Goal: Task Accomplishment & Management: Use online tool/utility

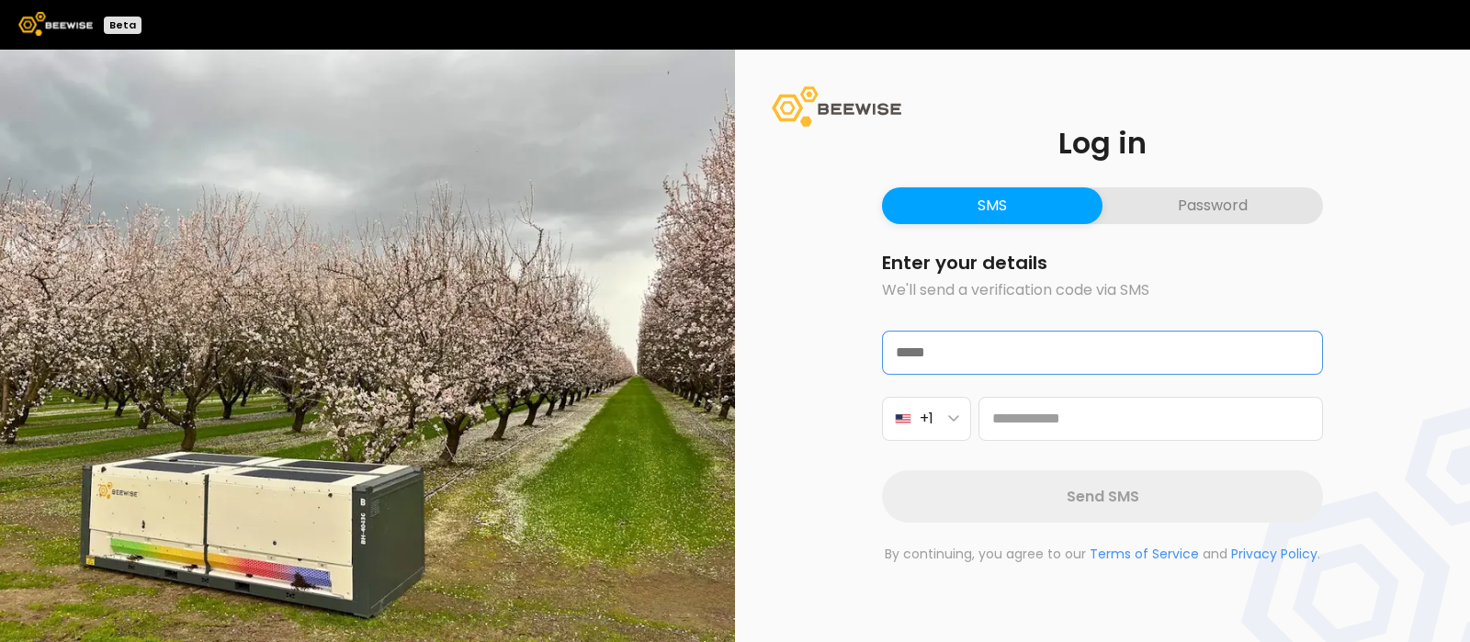
click at [987, 360] on input "text" at bounding box center [1102, 353] width 439 height 42
type input "**********"
click at [951, 424] on button "+1" at bounding box center [926, 419] width 89 height 44
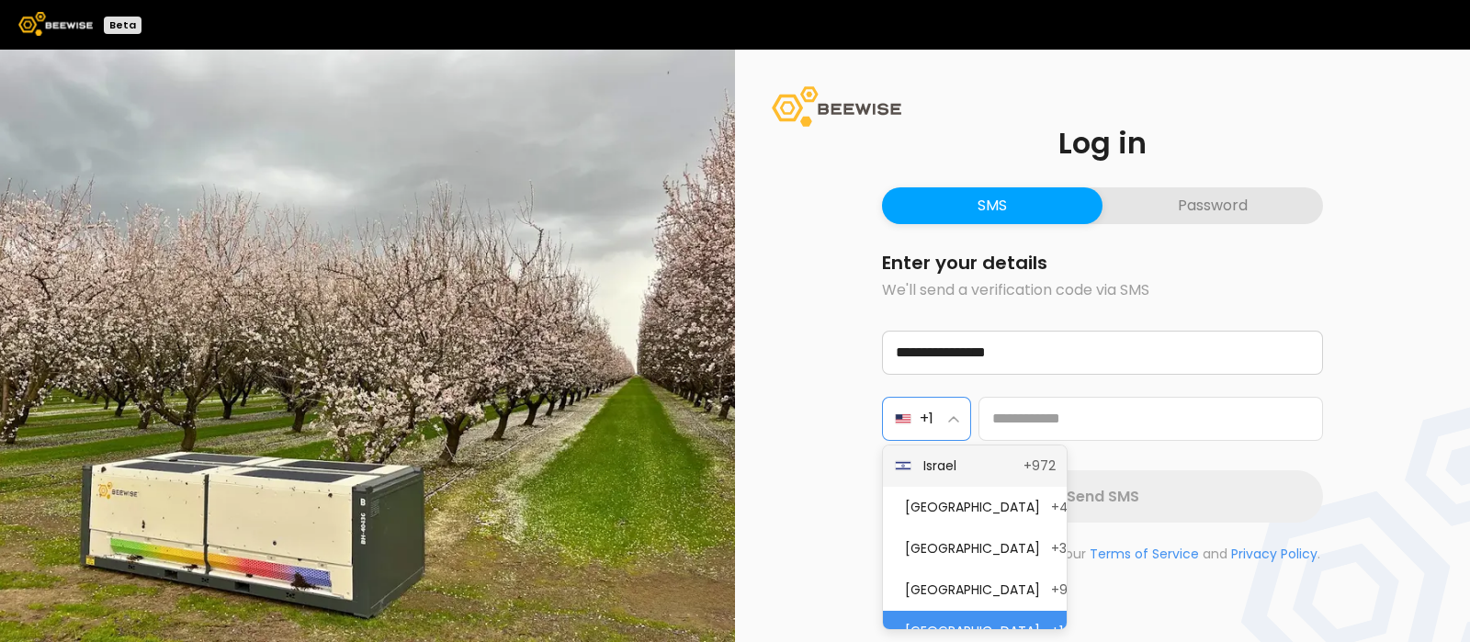
click at [952, 462] on span "Israel" at bounding box center [967, 465] width 89 height 19
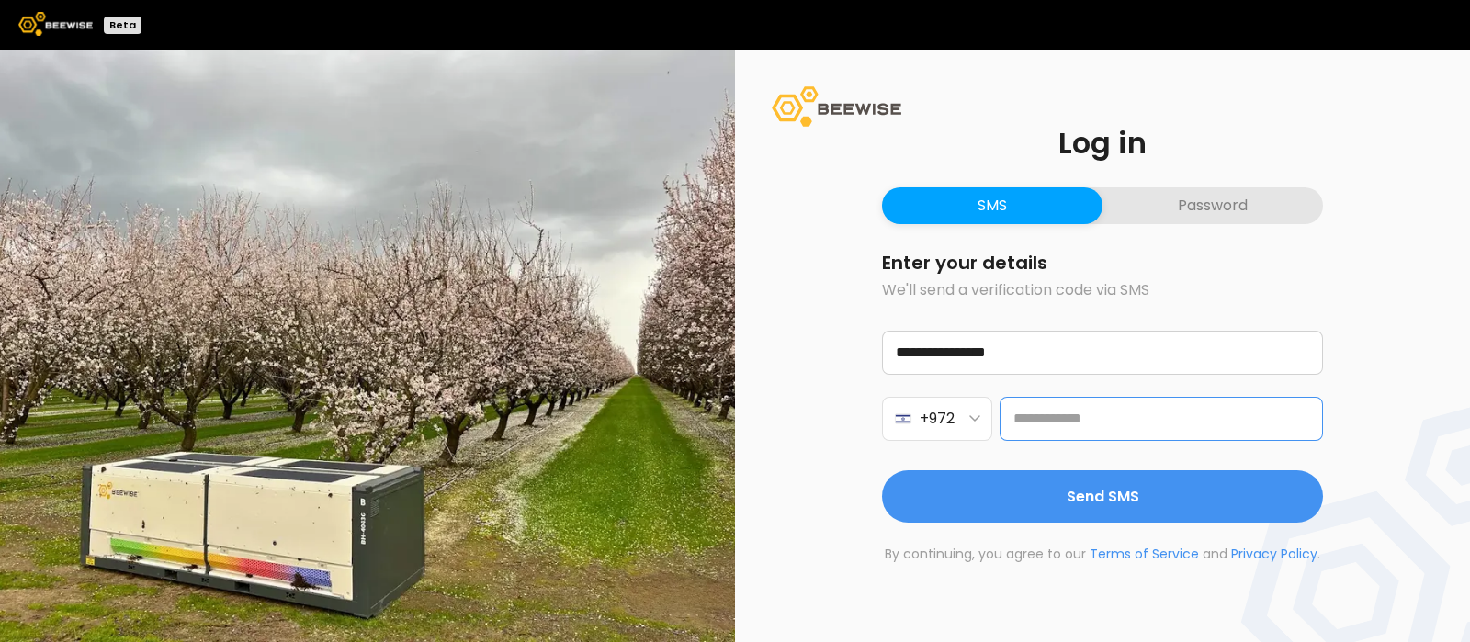
click at [1063, 415] on input "tel" at bounding box center [1160, 419] width 323 height 44
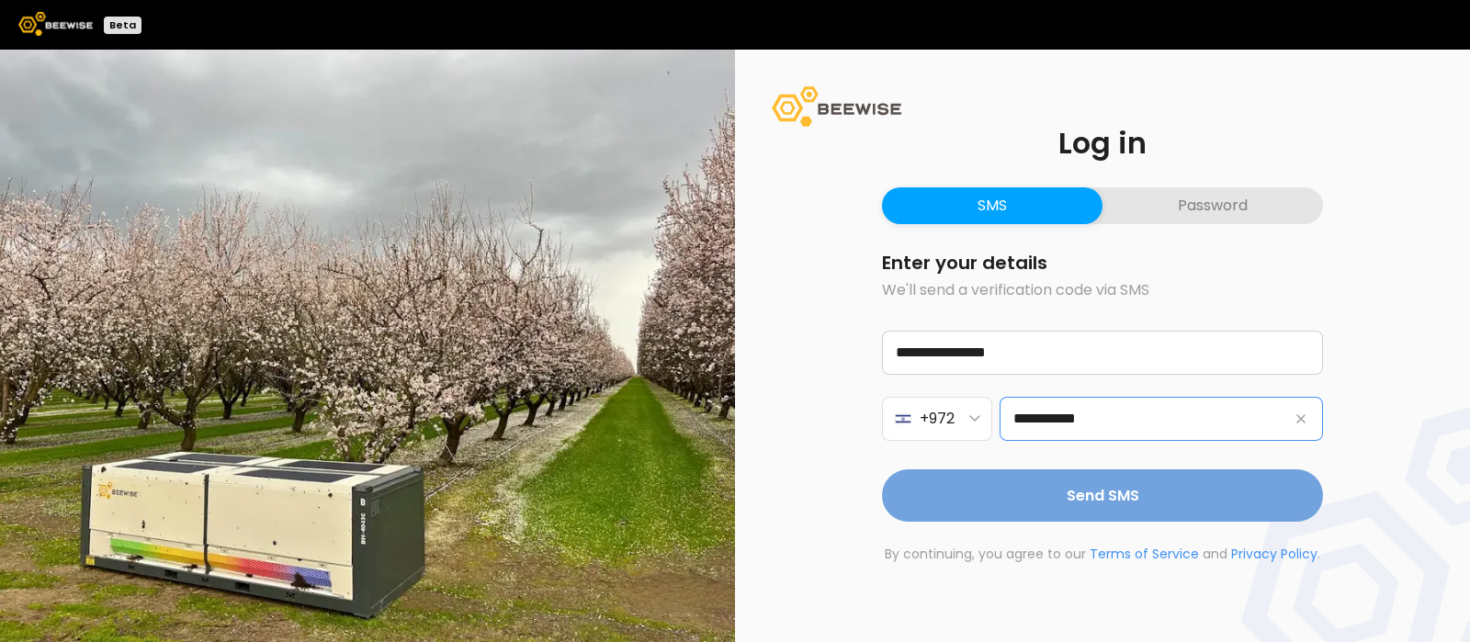
type input "**********"
click at [1126, 501] on span "Send SMS" at bounding box center [1102, 495] width 73 height 23
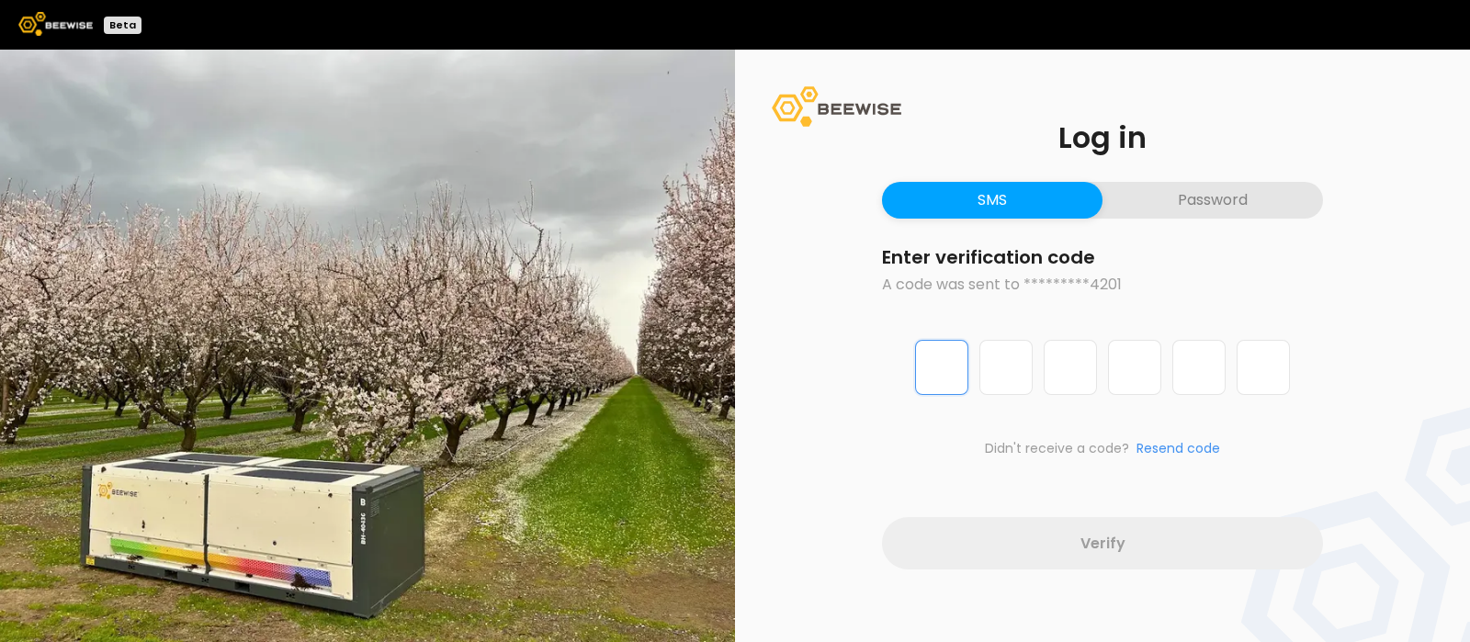
click at [953, 362] on input "Digit 1 of 6" at bounding box center [941, 367] width 53 height 55
type input "*"
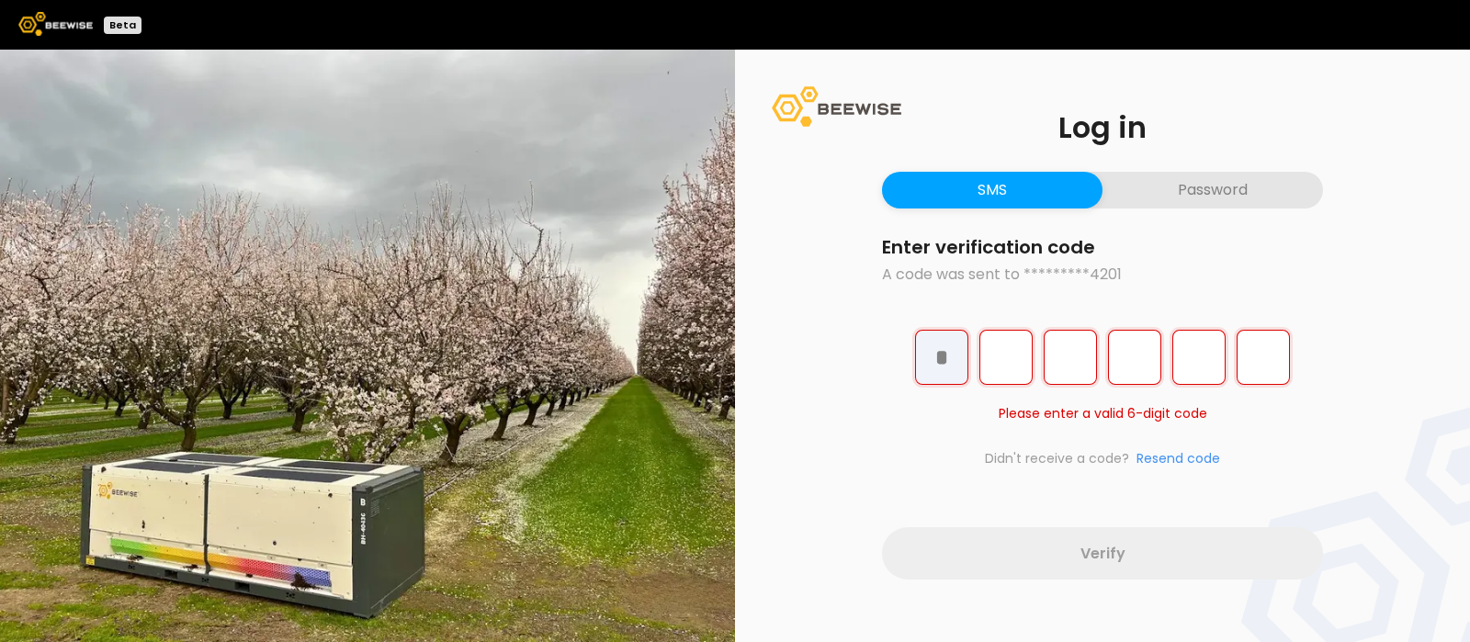
type input "*"
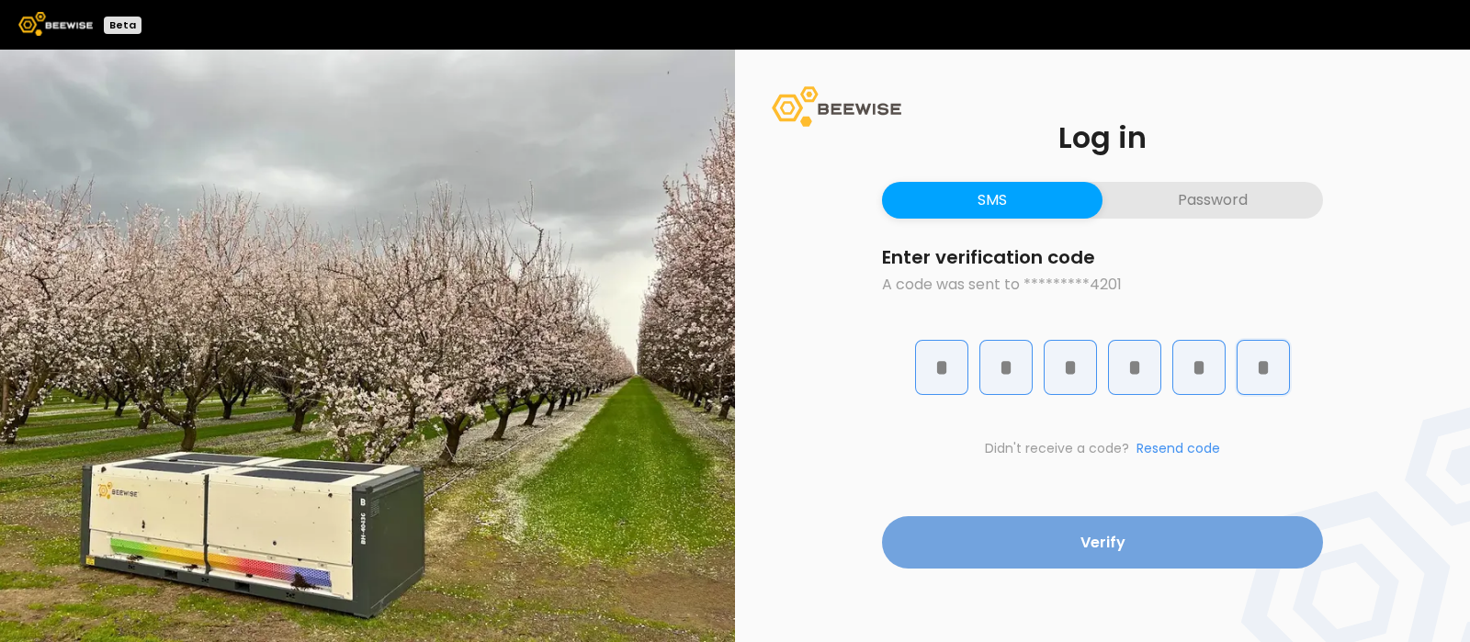
type input "*"
click at [1102, 545] on span "Verify" at bounding box center [1102, 542] width 45 height 23
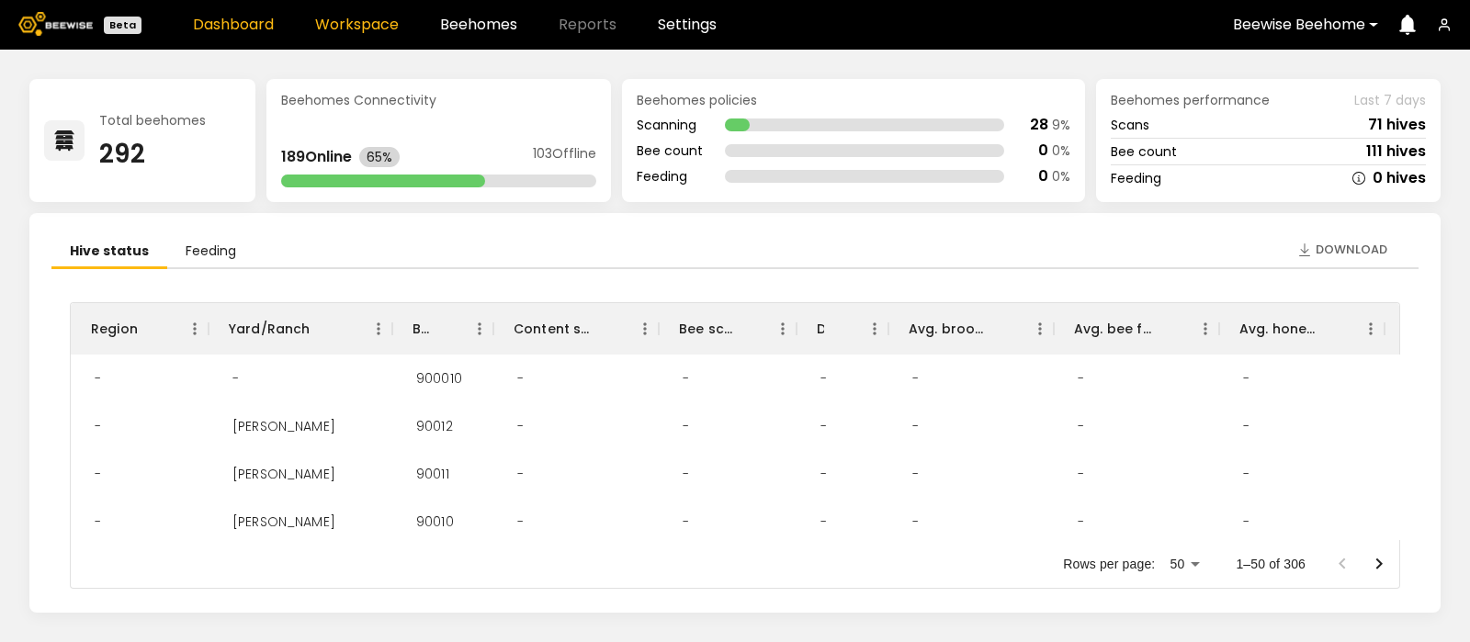
click at [355, 19] on link "Workspace" at bounding box center [357, 24] width 84 height 15
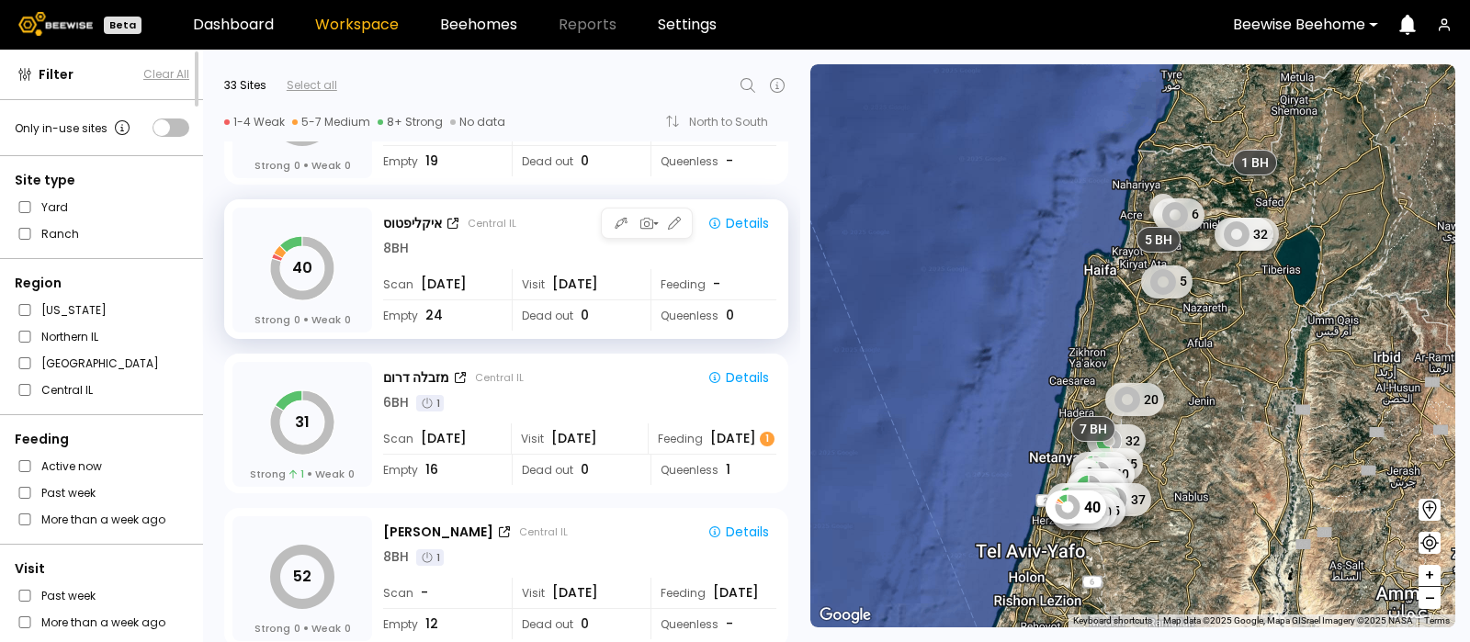
scroll to position [3650, 0]
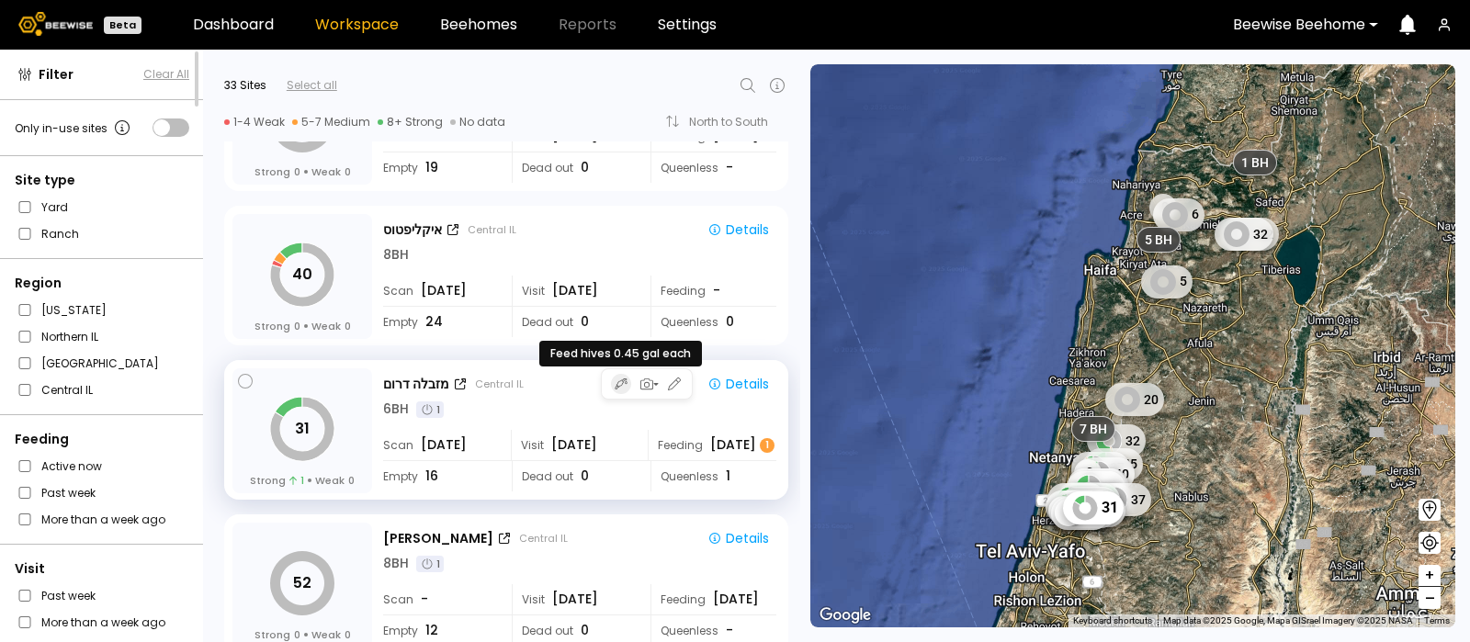
click at [620, 383] on icon "button" at bounding box center [620, 384] width 13 height 15
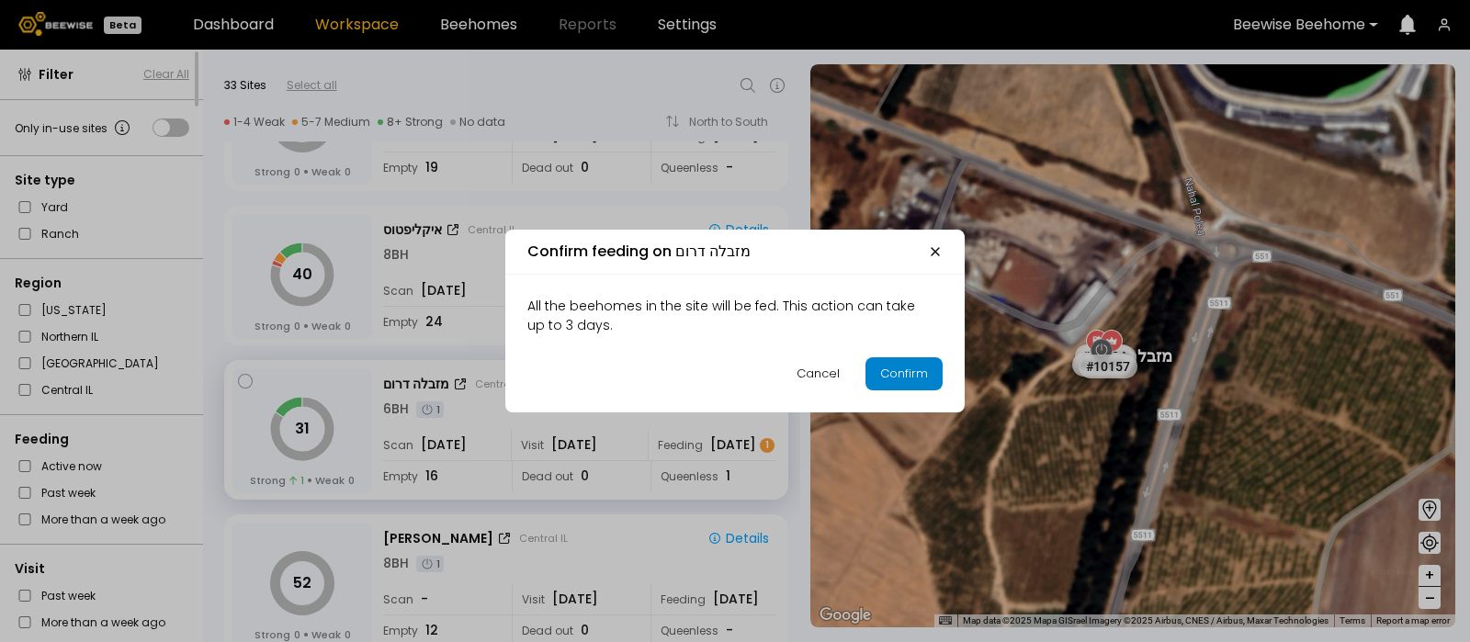
click at [896, 376] on div "Confirm" at bounding box center [904, 374] width 48 height 18
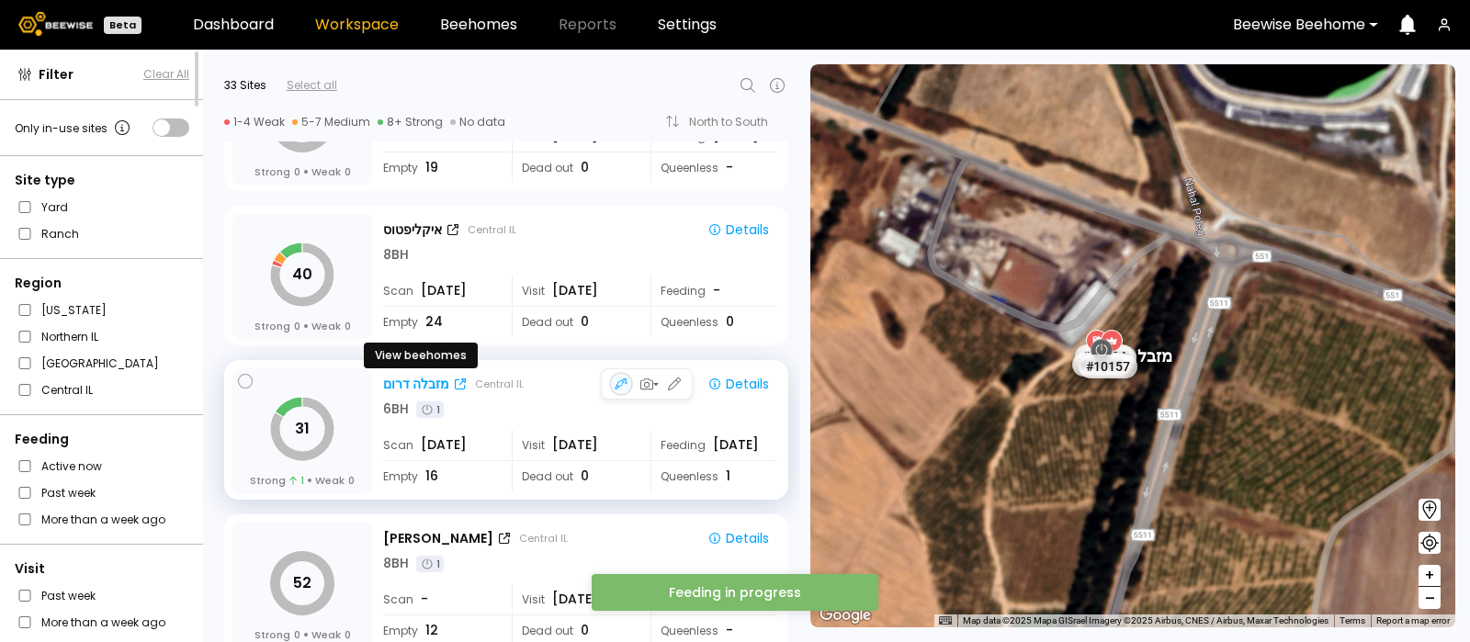
click at [409, 378] on div "מזבלה דרום" at bounding box center [416, 384] width 66 height 19
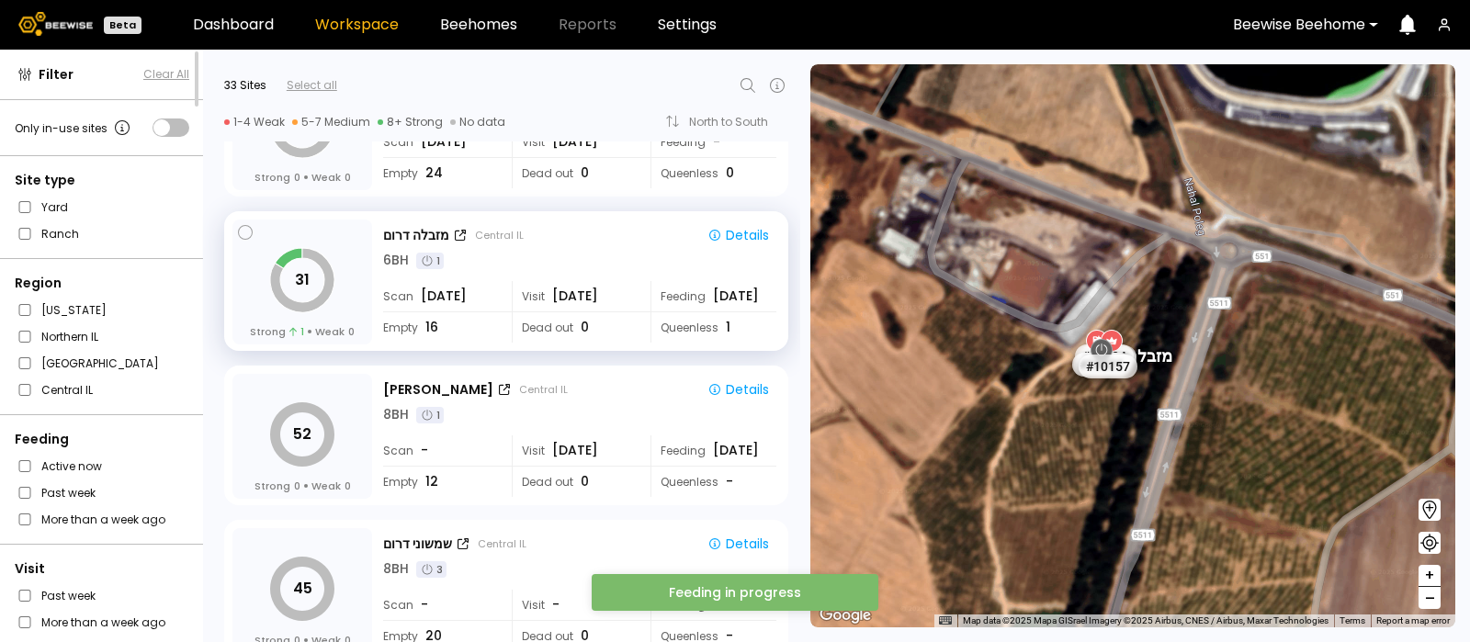
scroll to position [3829, 0]
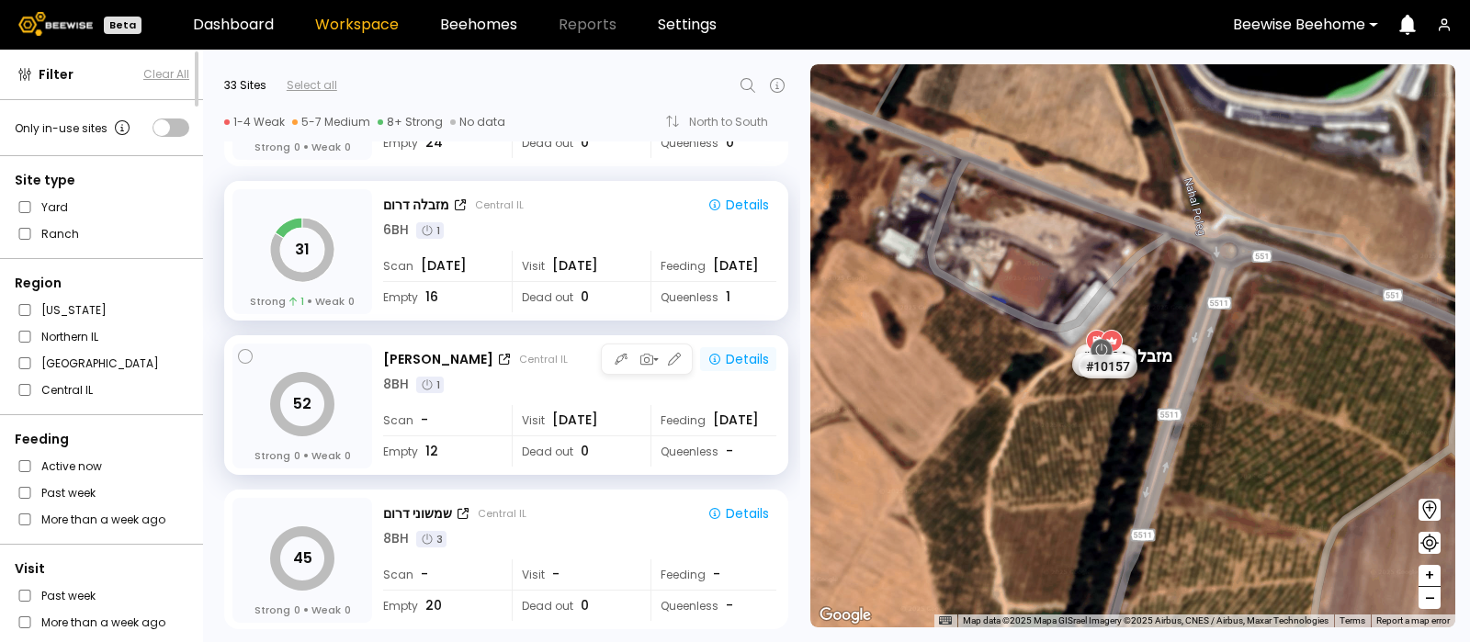
click at [742, 353] on div "Details" at bounding box center [738, 359] width 62 height 17
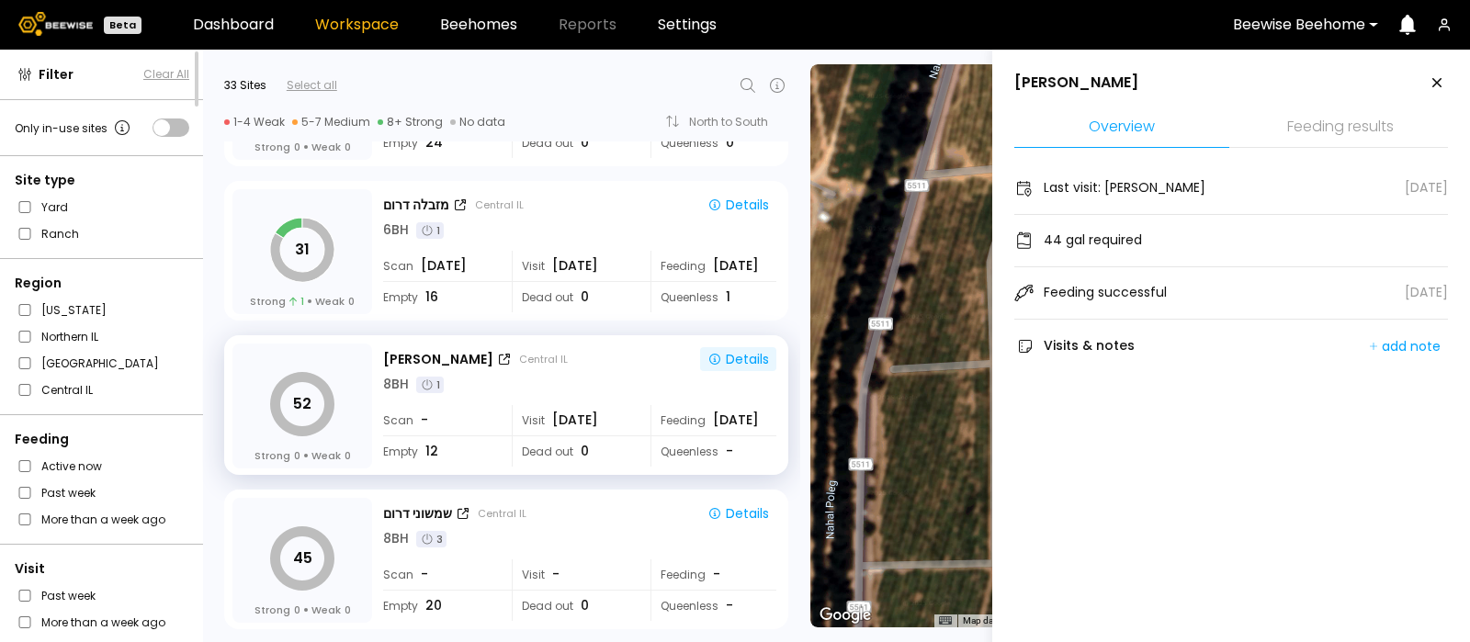
click at [1327, 124] on li "Feeding results" at bounding box center [1340, 127] width 215 height 39
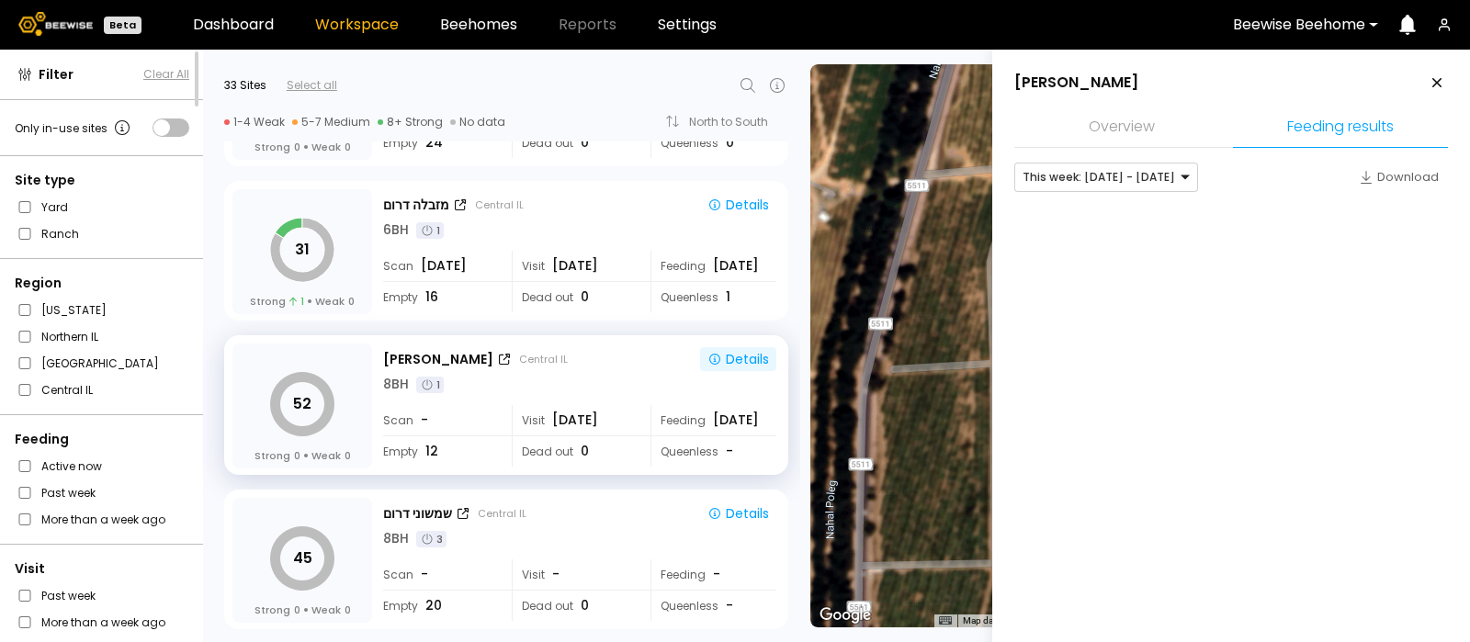
click at [1138, 116] on li "Overview" at bounding box center [1121, 127] width 215 height 39
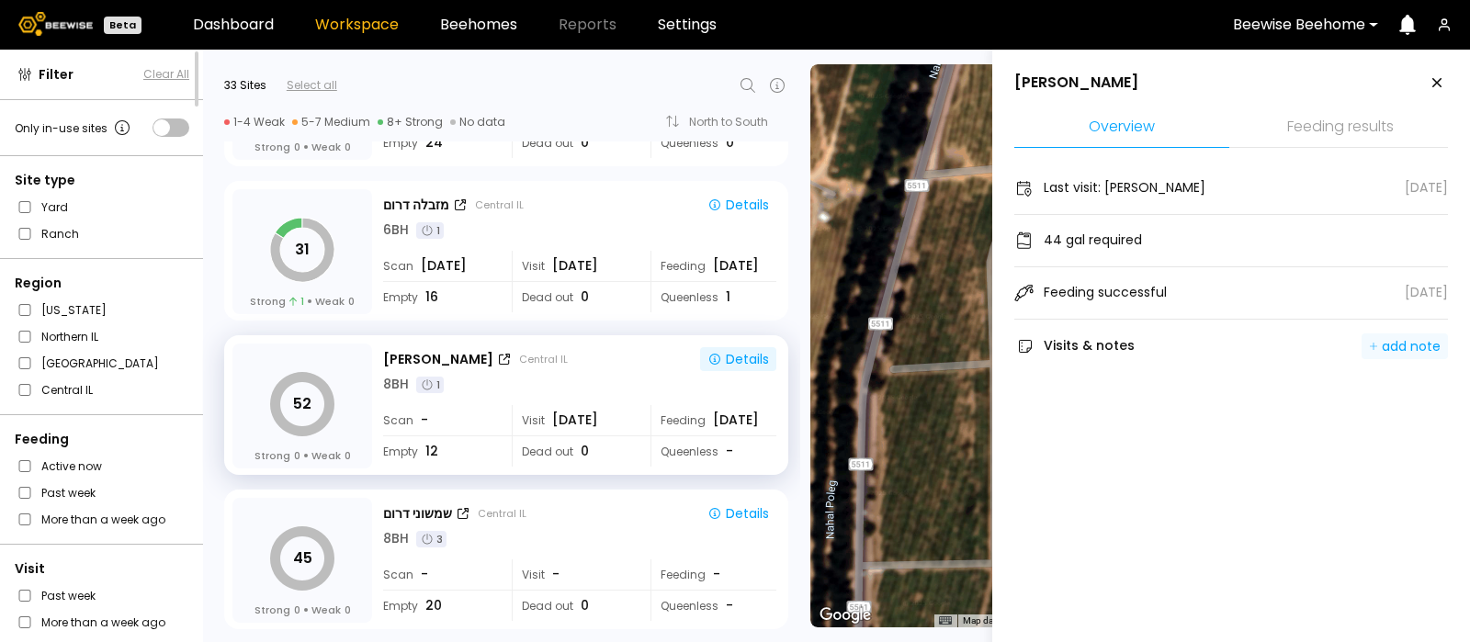
click at [1400, 341] on div "add note" at bounding box center [1405, 346] width 72 height 17
click at [1328, 331] on div "Last visit: רונן שלו Aug 11 44 gal required Feeding successful Jul 17 Visits & …" at bounding box center [1231, 266] width 434 height 207
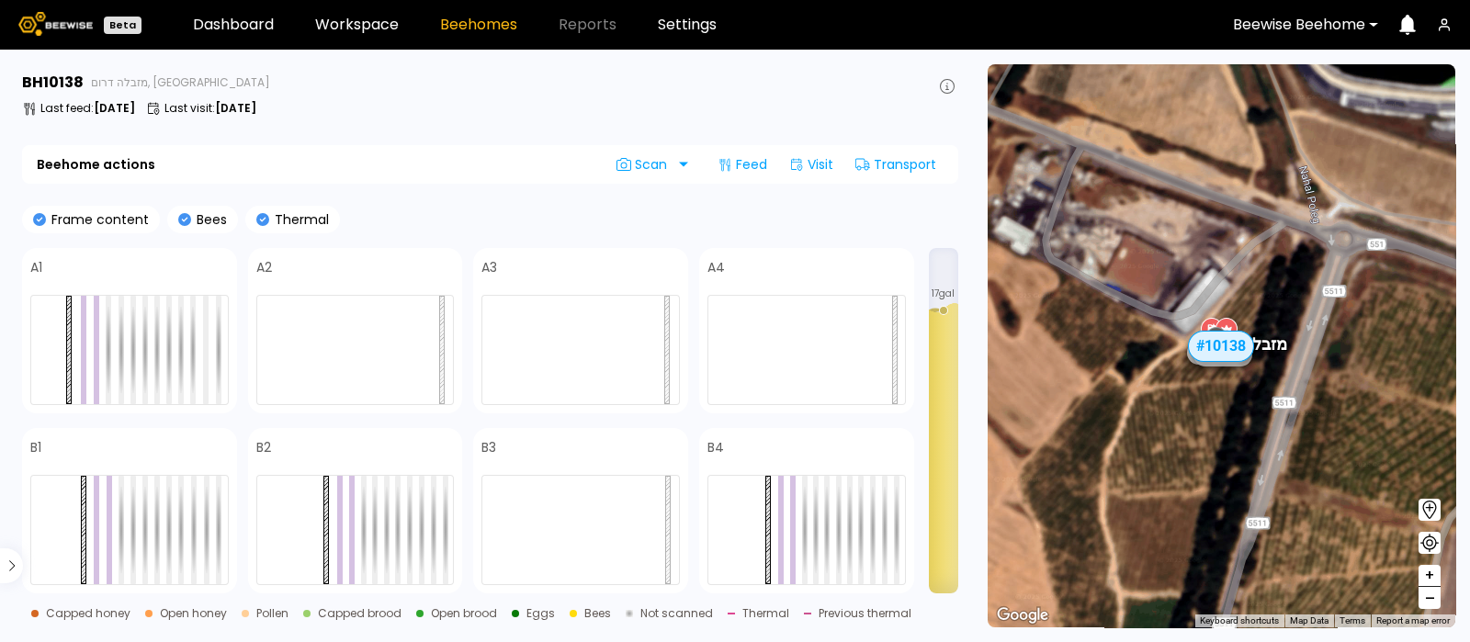
click at [509, 219] on div "Frame content Bees Thermal" at bounding box center [490, 220] width 936 height 28
